Goal: Use online tool/utility

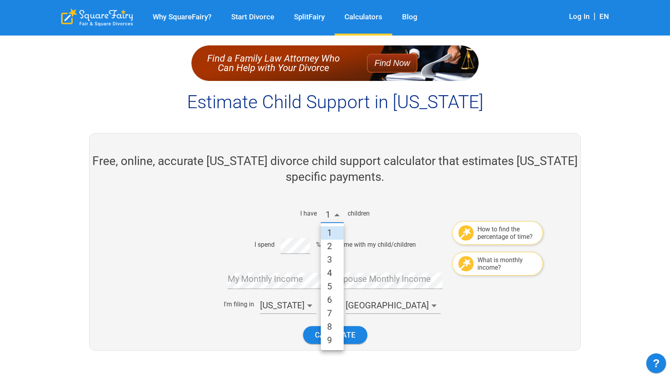
click at [323, 244] on li "2" at bounding box center [332, 245] width 23 height 13
click at [241, 242] on div "I spend % of the time with my child/children" at bounding box center [331, 244] width 331 height 19
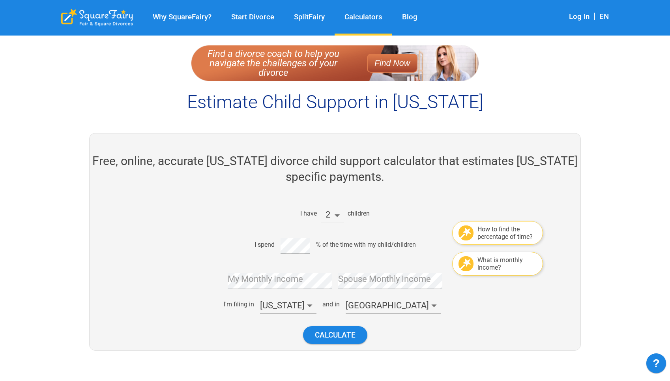
click at [152, 271] on div at bounding box center [124, 274] width 83 height 152
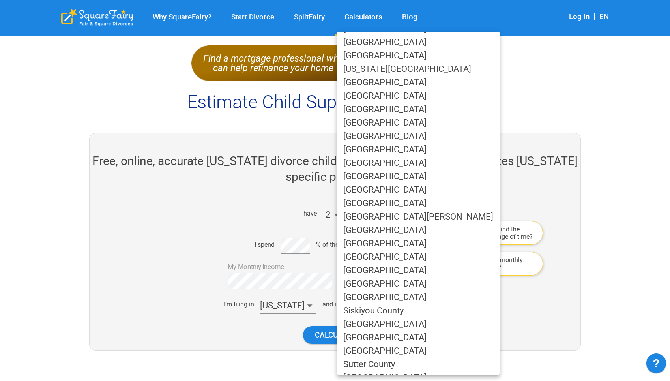
scroll to position [333, 0]
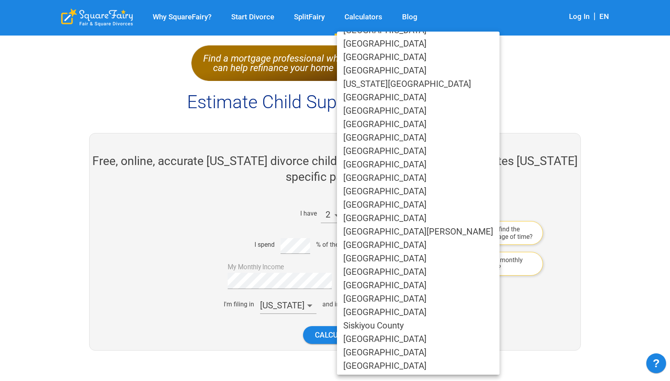
click at [392, 112] on li "[GEOGRAPHIC_DATA]" at bounding box center [418, 110] width 162 height 13
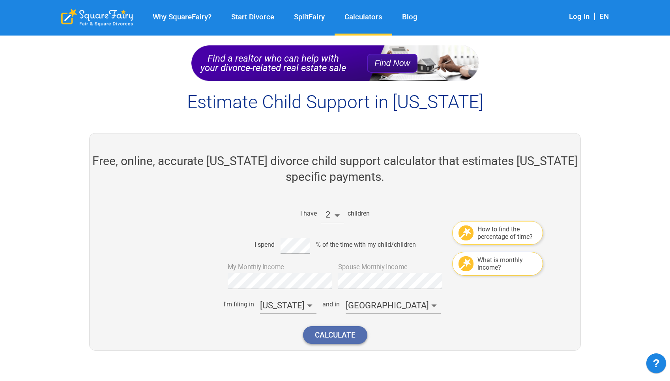
click at [333, 334] on button "Calculate" at bounding box center [335, 335] width 64 height 18
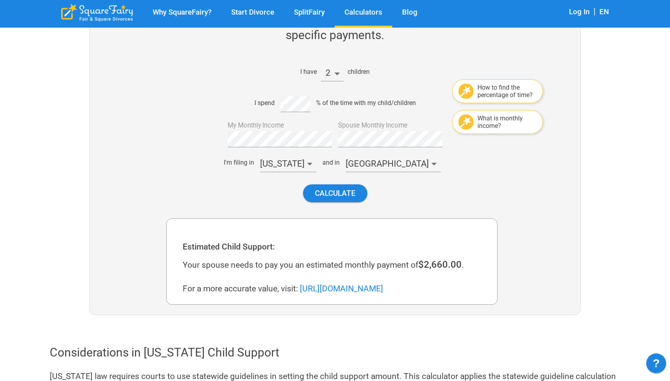
scroll to position [141, 0]
click at [258, 137] on div "I have 2 children How to find the percentage of time? I spend % of the time wit…" at bounding box center [331, 133] width 331 height 152
click at [346, 197] on button "Calculate" at bounding box center [335, 194] width 64 height 18
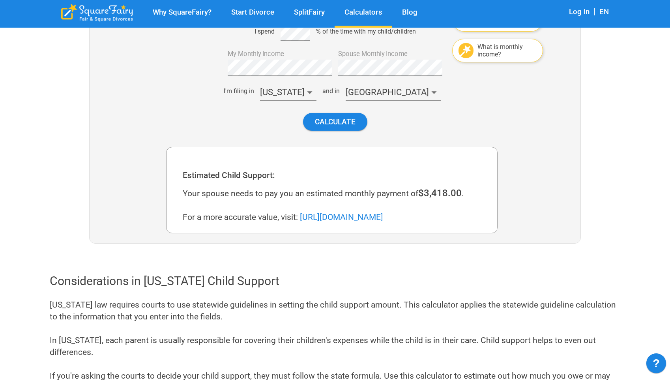
scroll to position [205, 0]
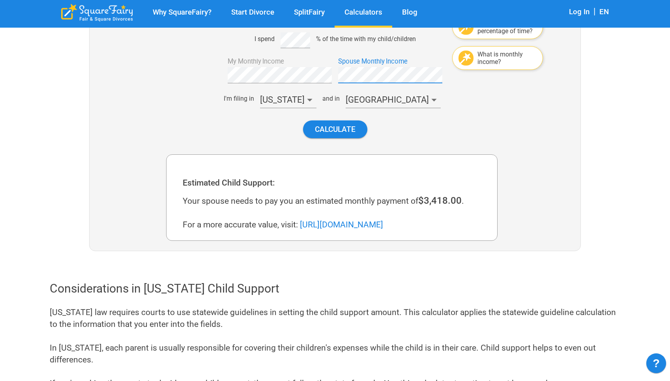
click at [297, 76] on div "I have 2 children How to find the percentage of time? I spend % of the time wit…" at bounding box center [331, 69] width 331 height 152
click at [339, 116] on div "Calculate" at bounding box center [331, 129] width 331 height 30
click at [333, 132] on button "Calculate" at bounding box center [335, 129] width 64 height 18
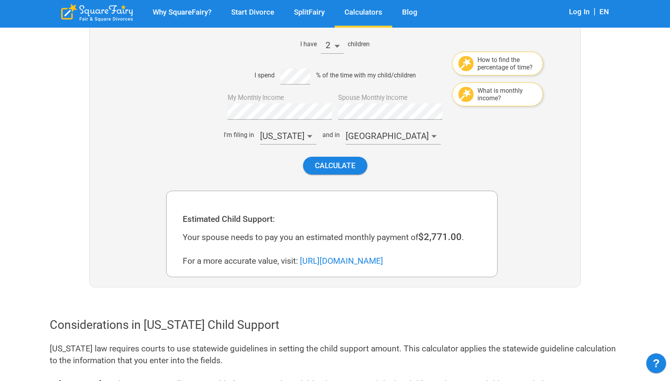
scroll to position [160, 0]
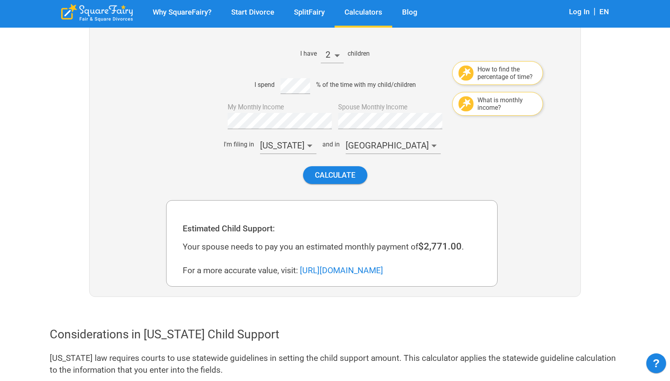
click at [493, 104] on div "What is monthly income?" at bounding box center [506, 103] width 59 height 15
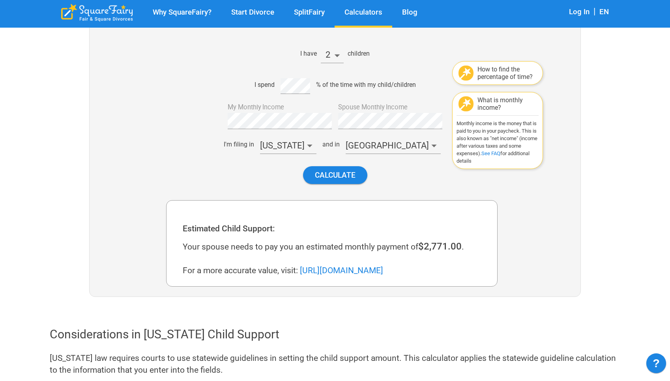
click at [495, 71] on div "How to find the percentage of time?" at bounding box center [506, 72] width 59 height 15
click at [488, 104] on div "What is monthly income?" at bounding box center [506, 103] width 59 height 15
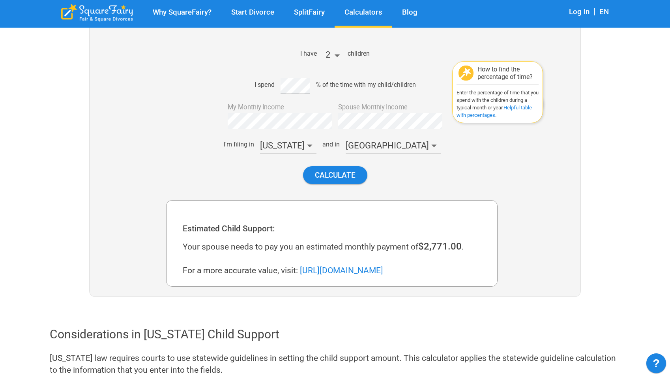
click at [473, 177] on div "Calculate" at bounding box center [331, 175] width 331 height 30
click at [328, 180] on button "Calculate" at bounding box center [335, 175] width 64 height 18
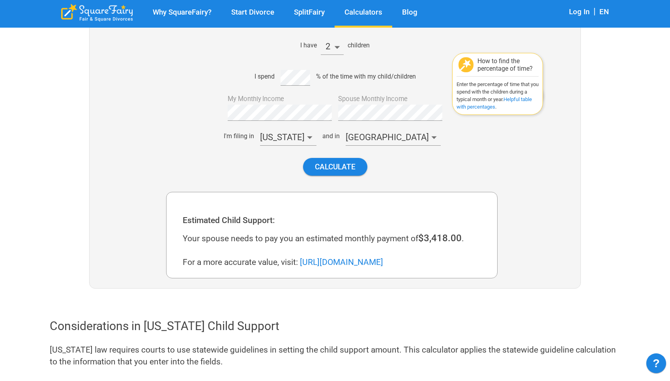
scroll to position [168, 0]
